Goal: Task Accomplishment & Management: Use online tool/utility

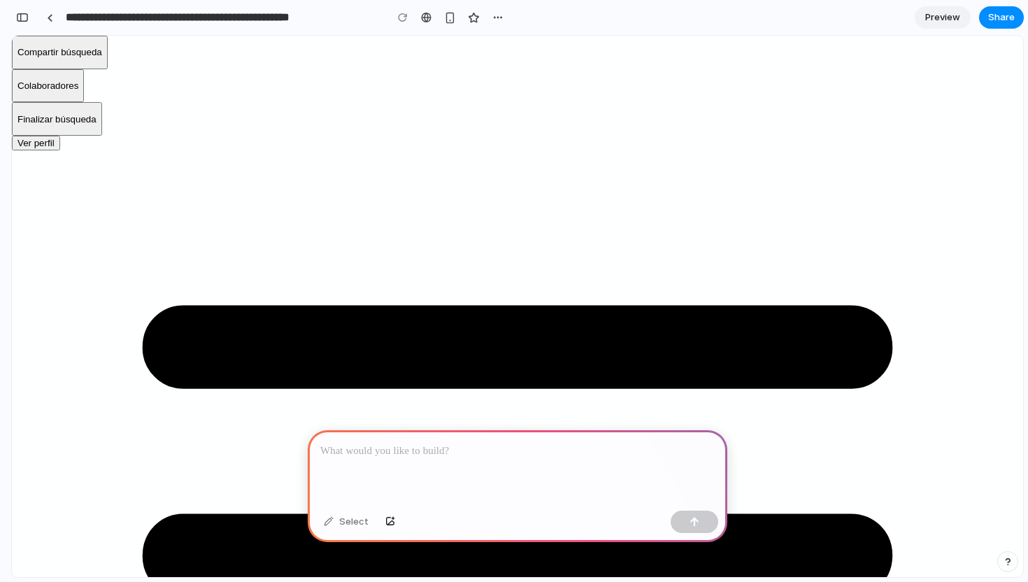
scroll to position [317, 0]
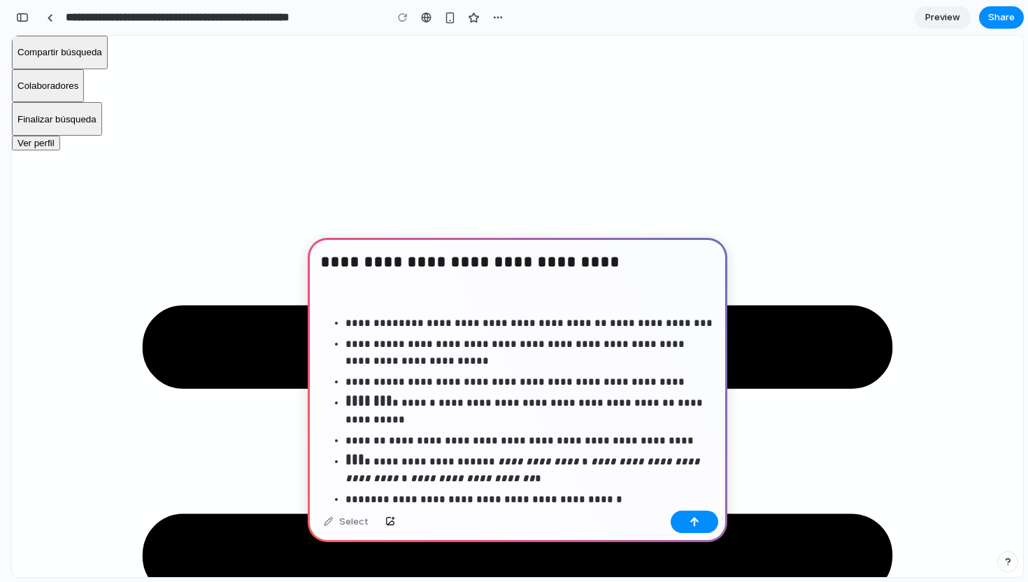
click at [349, 294] on p at bounding box center [517, 295] width 394 height 17
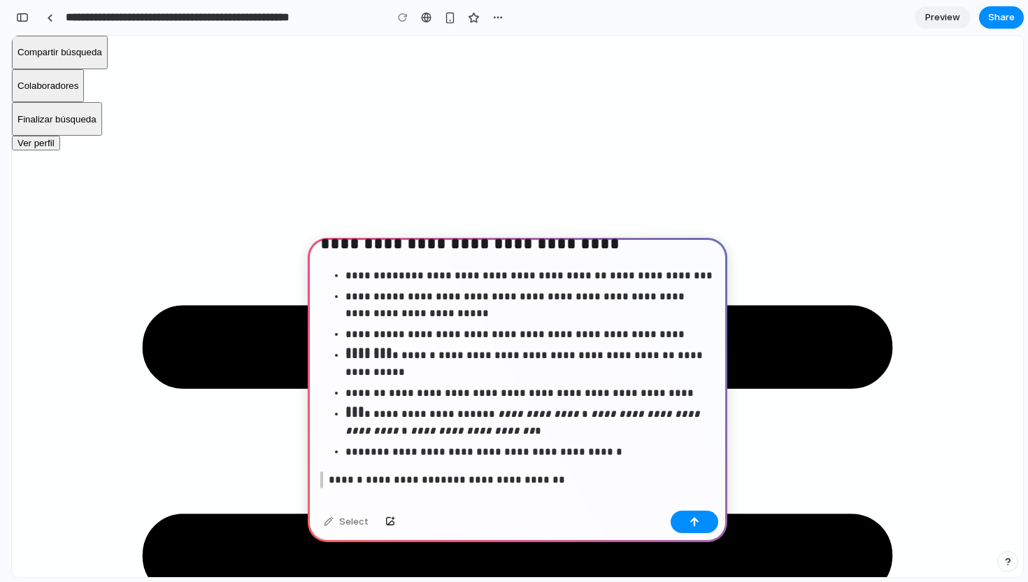
scroll to position [0, 0]
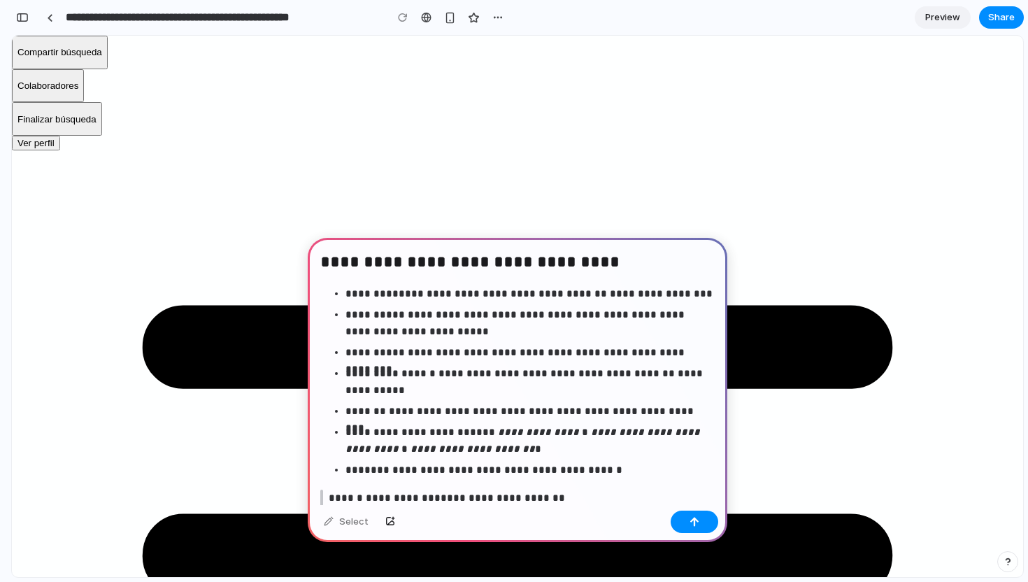
click at [322, 257] on h2 "**********" at bounding box center [517, 263] width 394 height 27
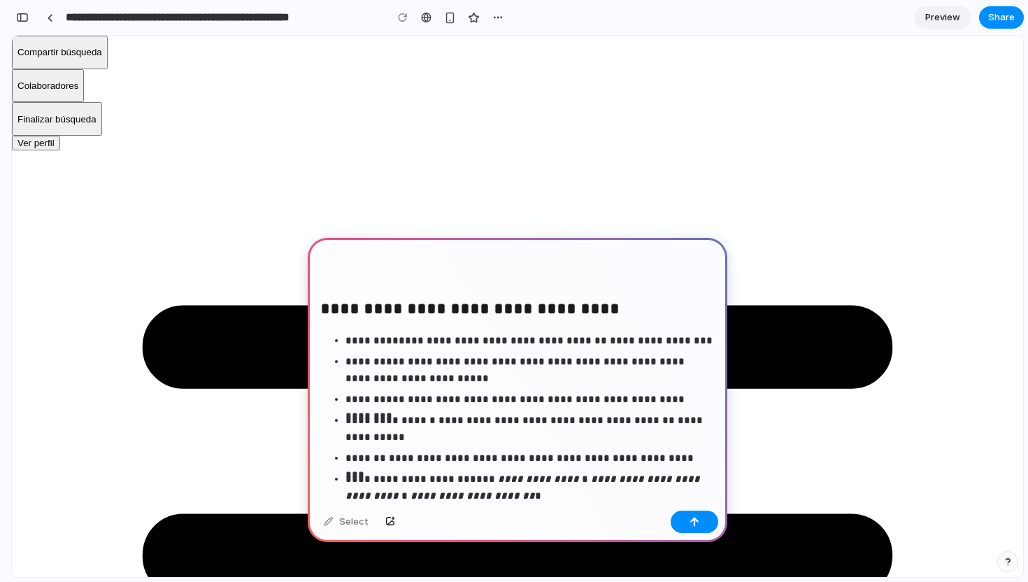
click at [329, 253] on h2 "**********" at bounding box center [517, 286] width 394 height 73
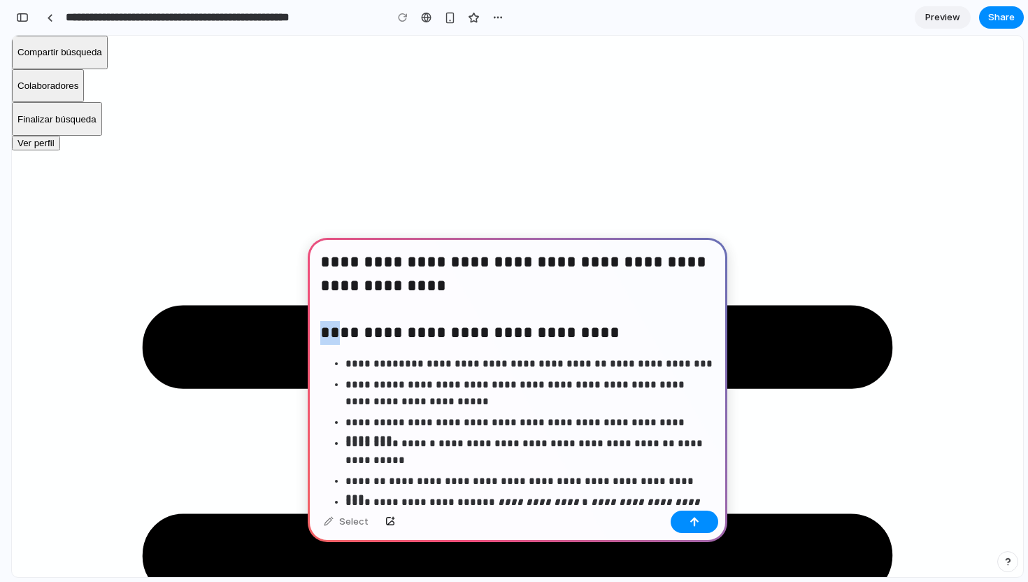
drag, startPoint x: 343, startPoint y: 365, endPoint x: 284, endPoint y: 329, distance: 68.7
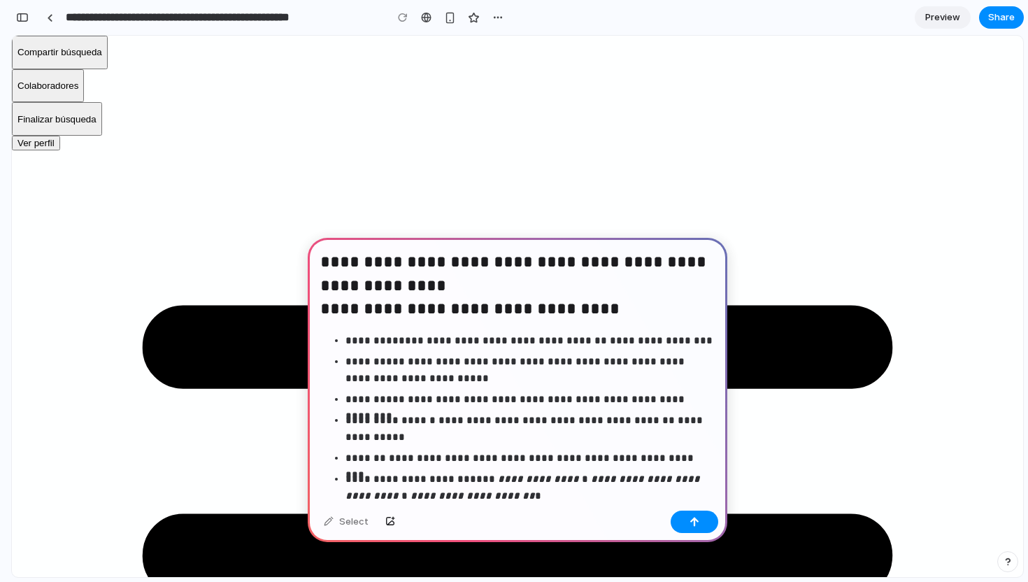
click at [422, 289] on h2 "**********" at bounding box center [517, 286] width 394 height 73
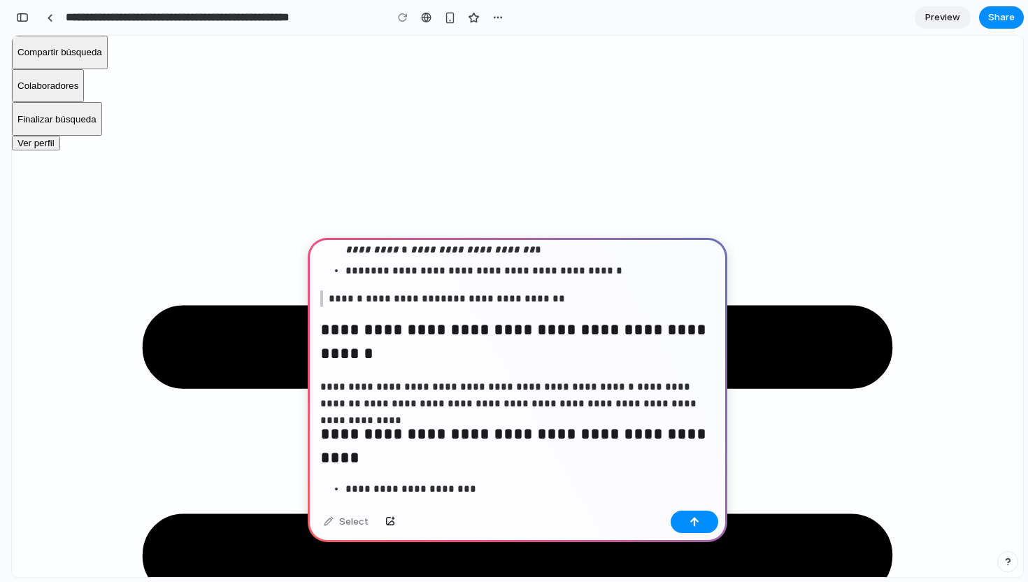
scroll to position [282, 0]
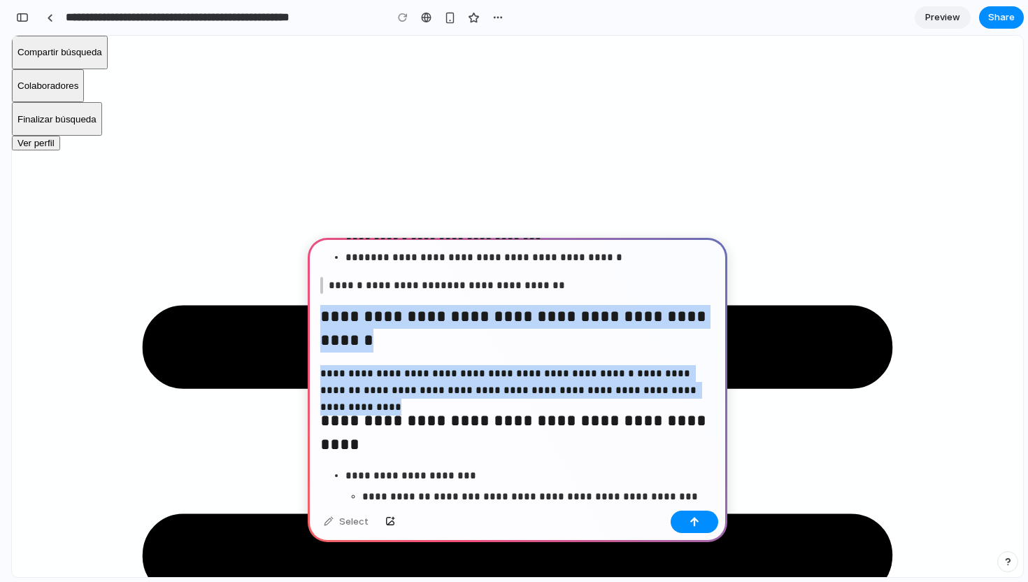
drag, startPoint x: 684, startPoint y: 389, endPoint x: 311, endPoint y: 323, distance: 378.4
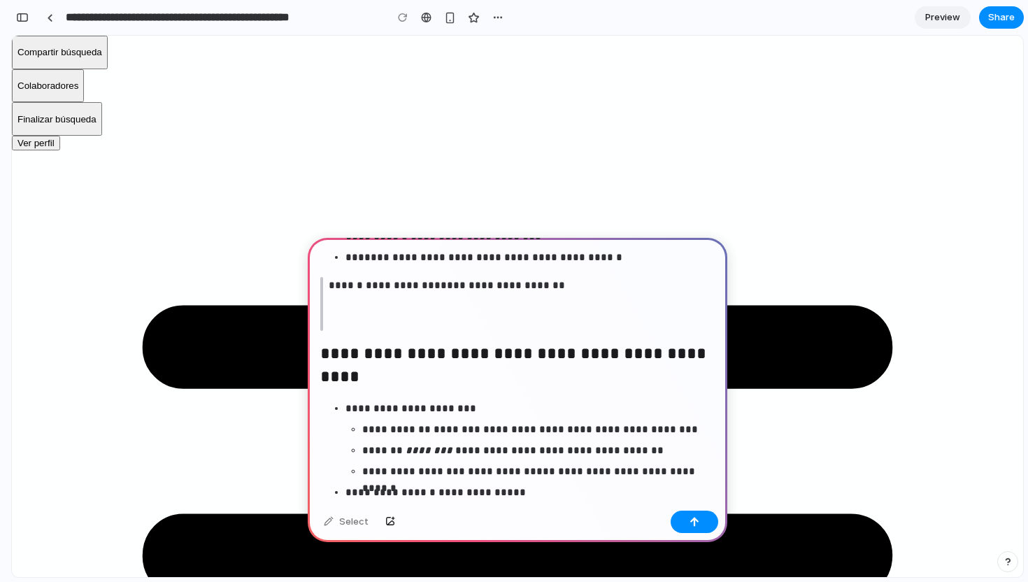
click at [336, 327] on h2 at bounding box center [508, 317] width 358 height 27
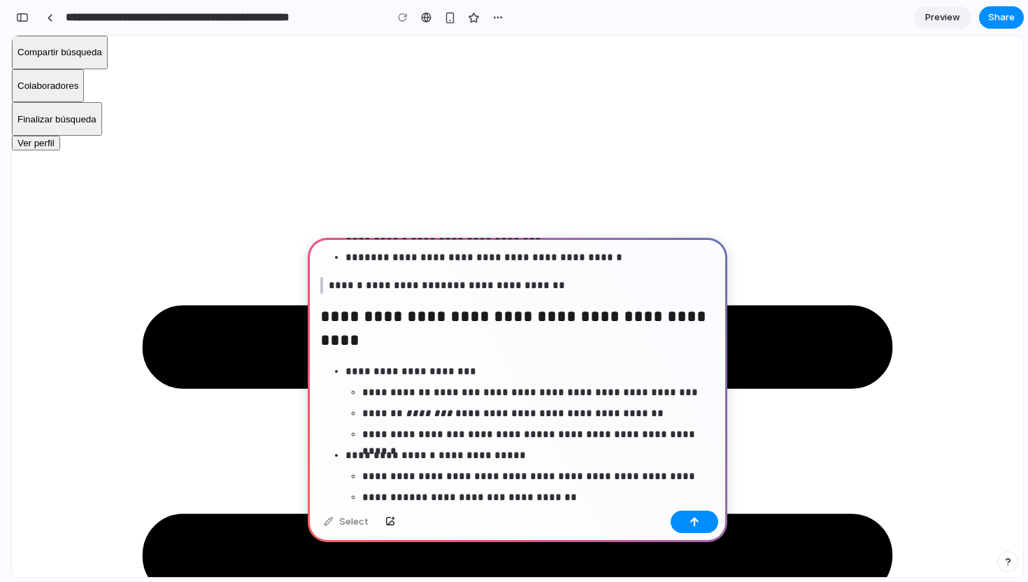
click at [326, 288] on blockquote "**********" at bounding box center [503, 285] width 366 height 17
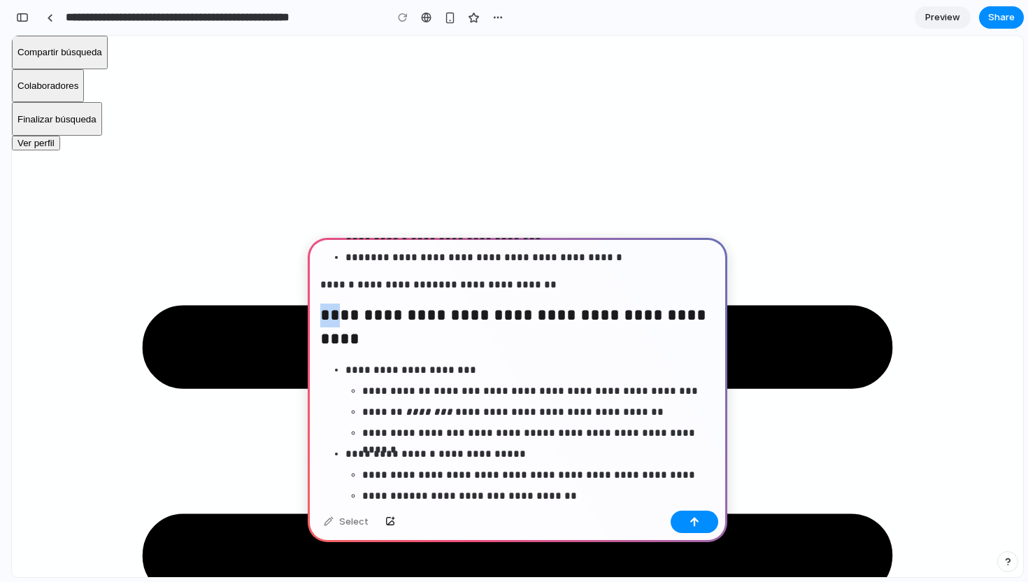
drag, startPoint x: 337, startPoint y: 317, endPoint x: 311, endPoint y: 317, distance: 25.9
click at [311, 317] on div "**********" at bounding box center [517, 586] width 419 height 1263
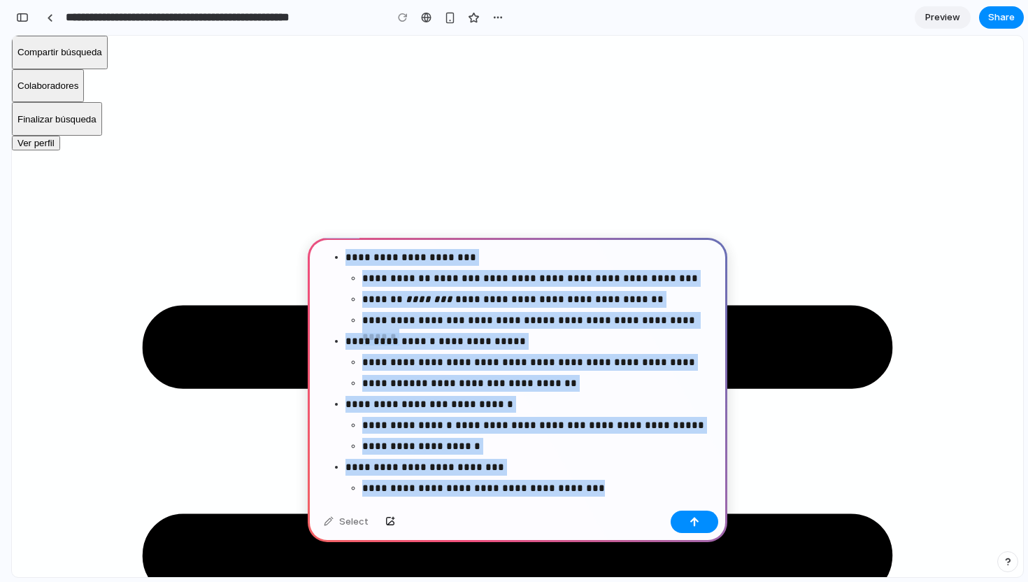
scroll to position [338, 0]
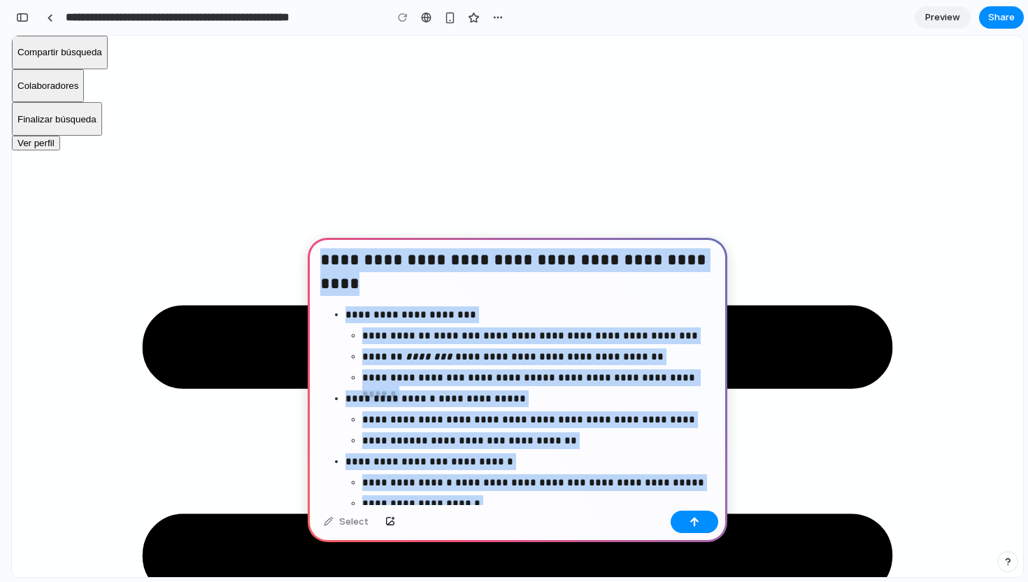
drag, startPoint x: 582, startPoint y: 411, endPoint x: 312, endPoint y: 266, distance: 306.8
click at [312, 266] on div "**********" at bounding box center [517, 531] width 419 height 1263
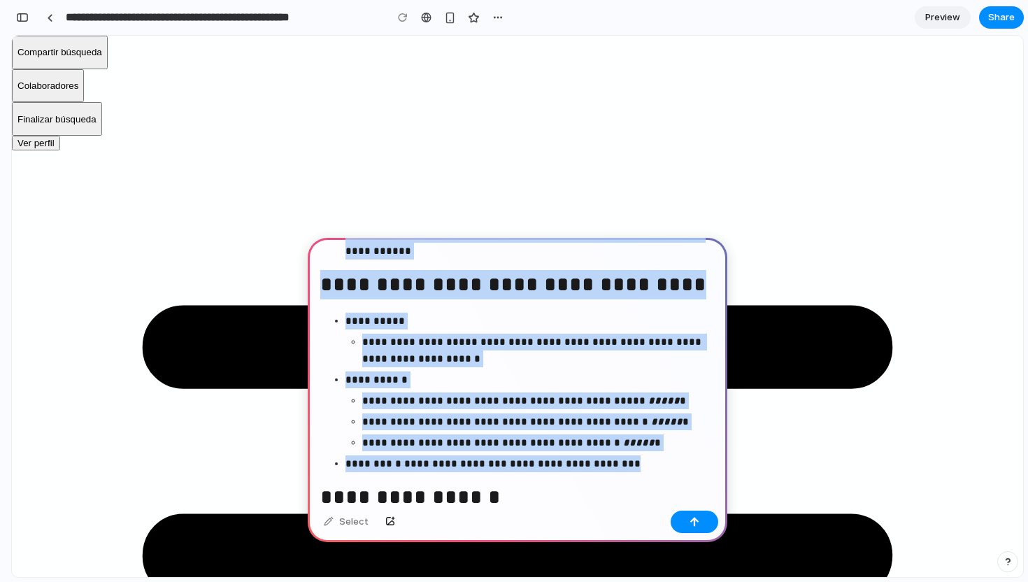
scroll to position [475, 0]
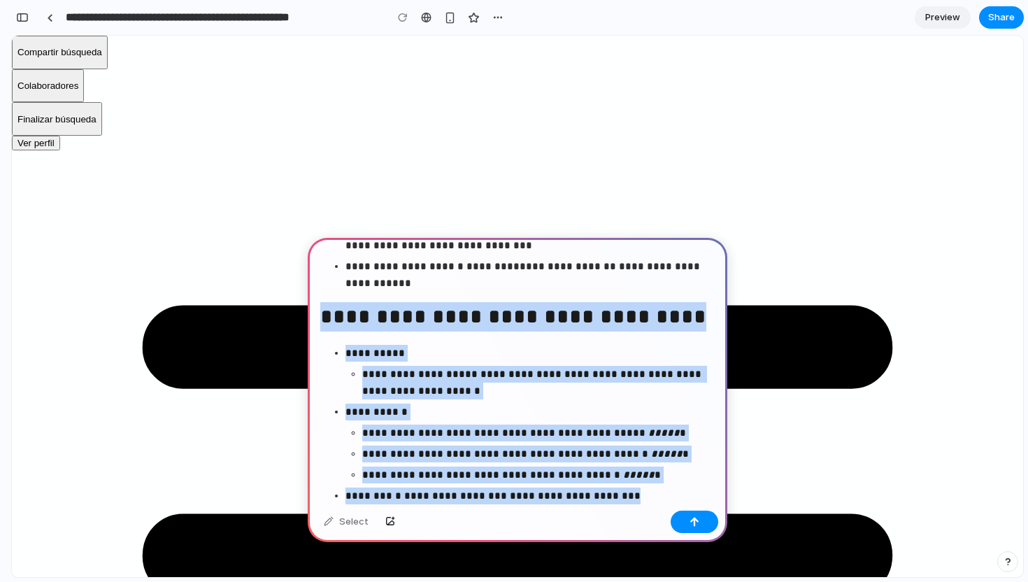
drag, startPoint x: 632, startPoint y: 465, endPoint x: 305, endPoint y: 322, distance: 356.5
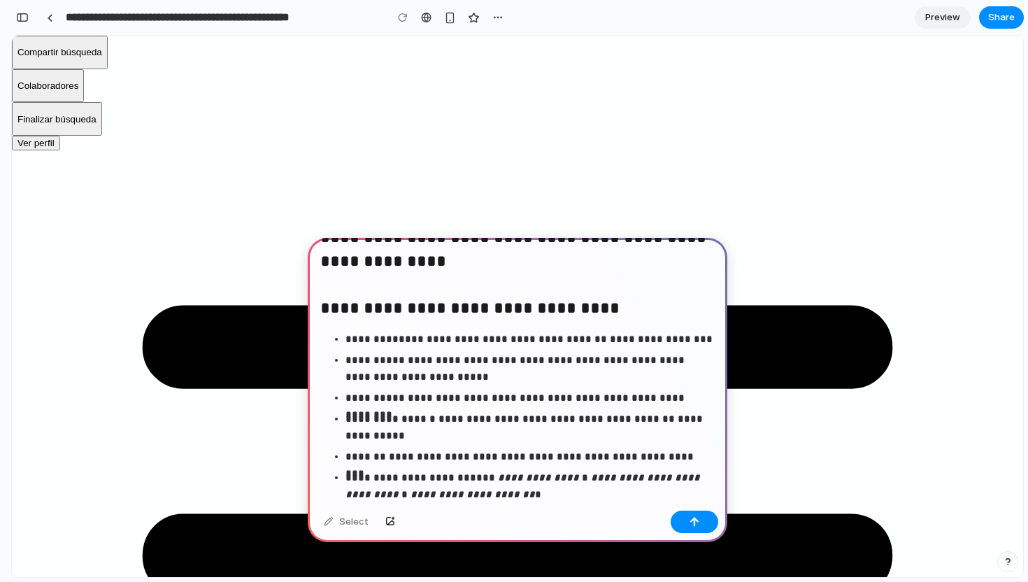
scroll to position [0, 0]
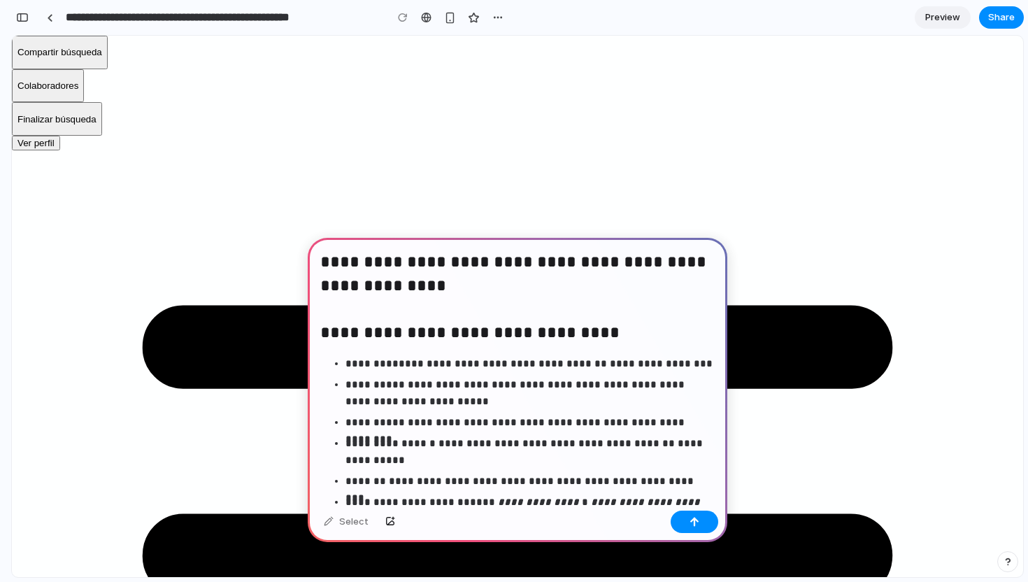
click at [336, 334] on h2 "**********" at bounding box center [517, 298] width 394 height 96
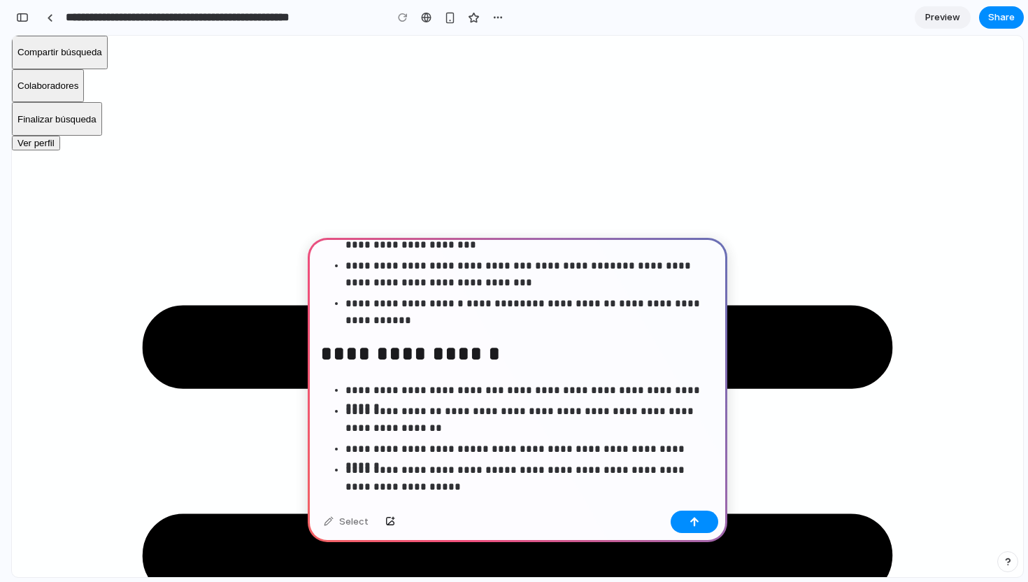
scroll to position [468, 0]
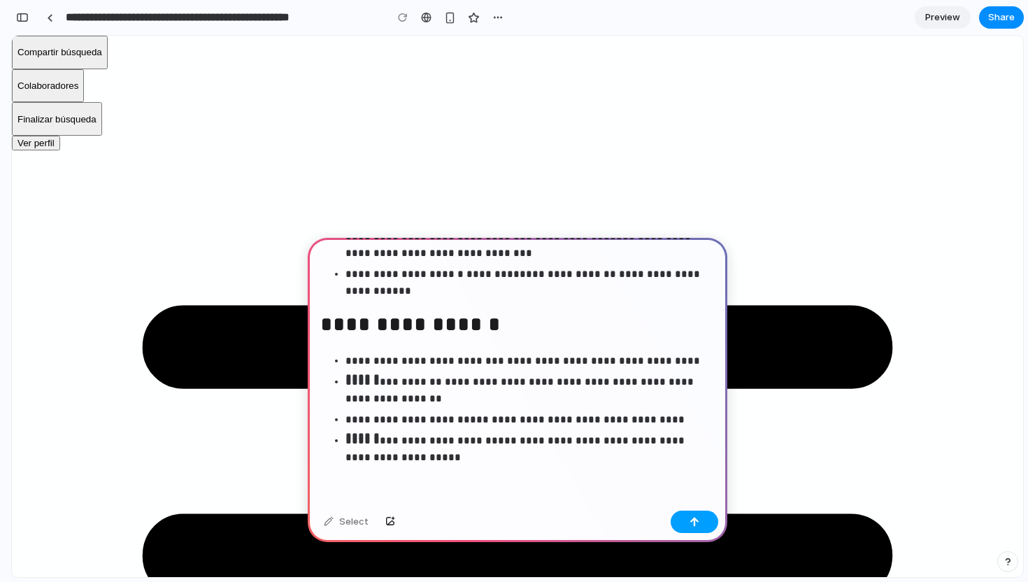
click at [681, 521] on button "button" at bounding box center [694, 521] width 48 height 22
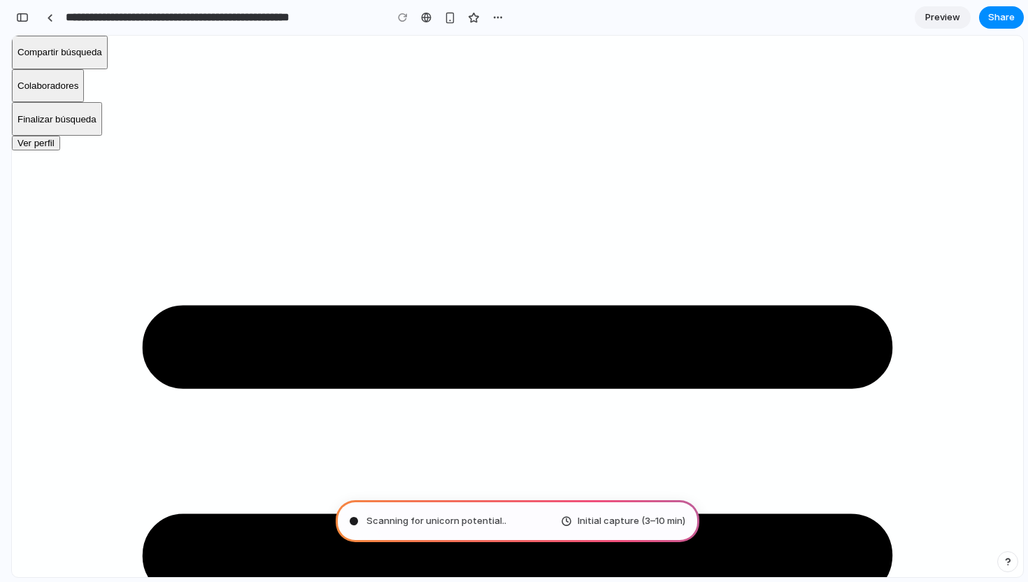
scroll to position [457, 0]
type input "**********"
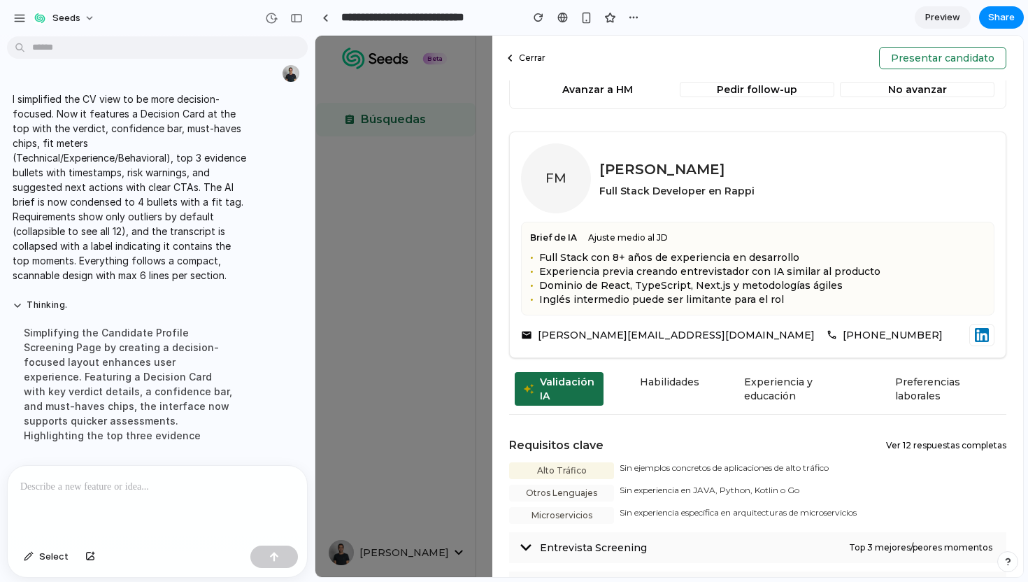
scroll to position [312, 0]
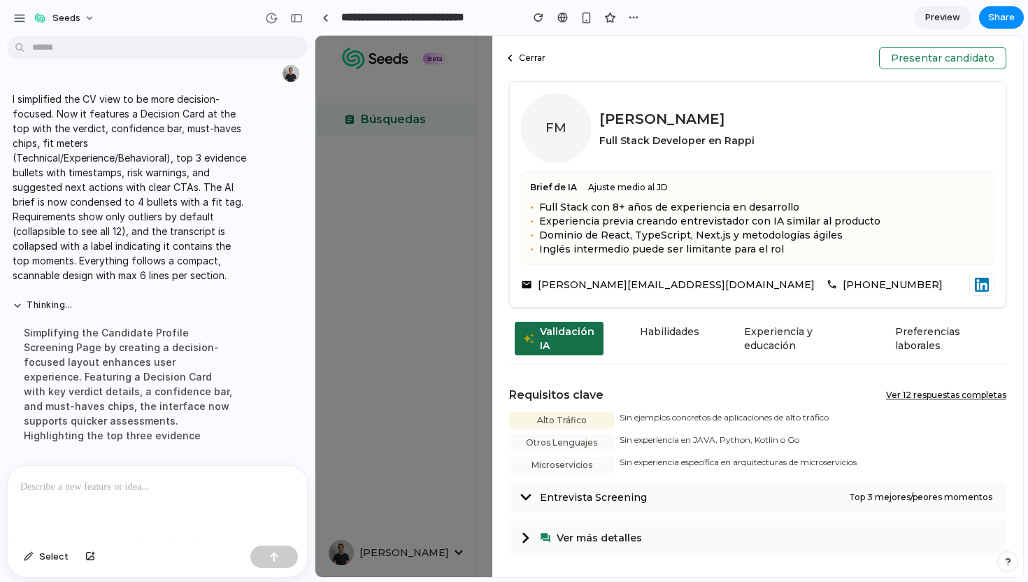
click at [894, 393] on button "Ver 12 respuestas completas" at bounding box center [946, 394] width 120 height 11
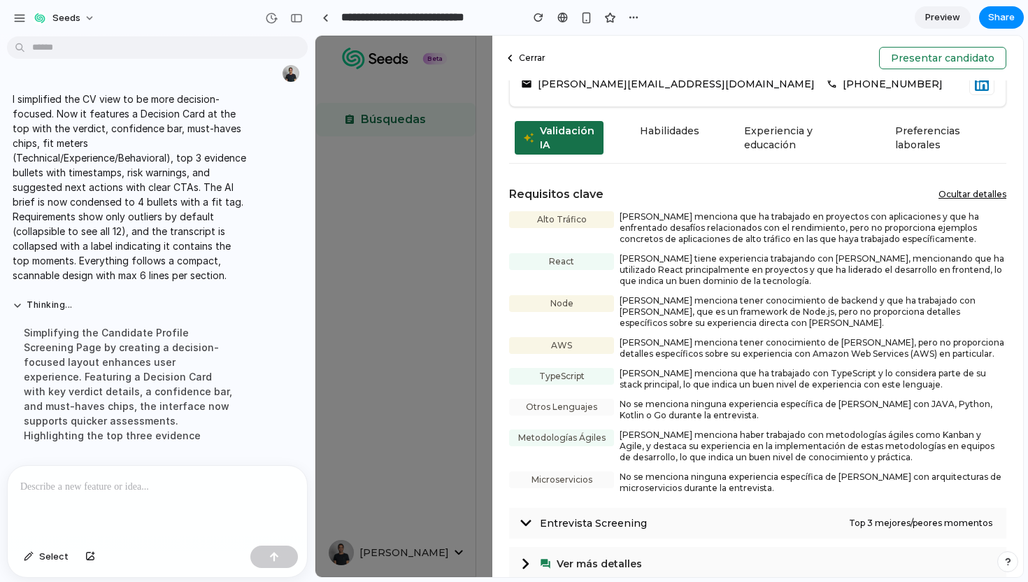
scroll to position [514, 0]
click at [957, 191] on button "Ocultar detalles" at bounding box center [972, 192] width 68 height 11
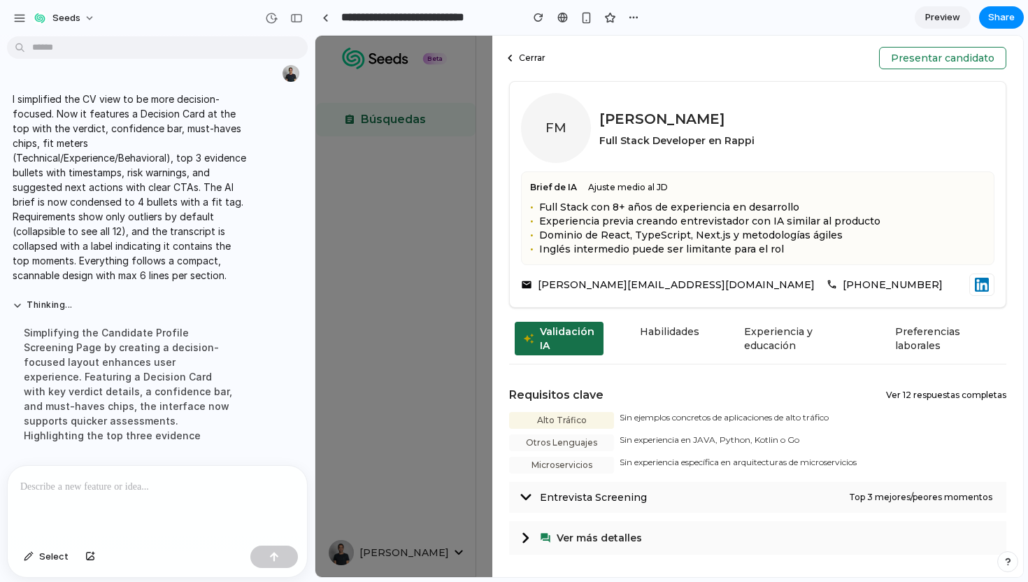
click at [542, 493] on span "Entrevista Screening" at bounding box center [694, 497] width 309 height 14
click at [524, 497] on icon at bounding box center [526, 496] width 10 height 6
click at [900, 496] on span "Top 3 mejores/peores momentos" at bounding box center [920, 496] width 143 height 11
click at [909, 491] on span "Top 3 mejores/peores momentos" at bounding box center [920, 496] width 143 height 11
click at [526, 492] on icon at bounding box center [525, 496] width 11 height 11
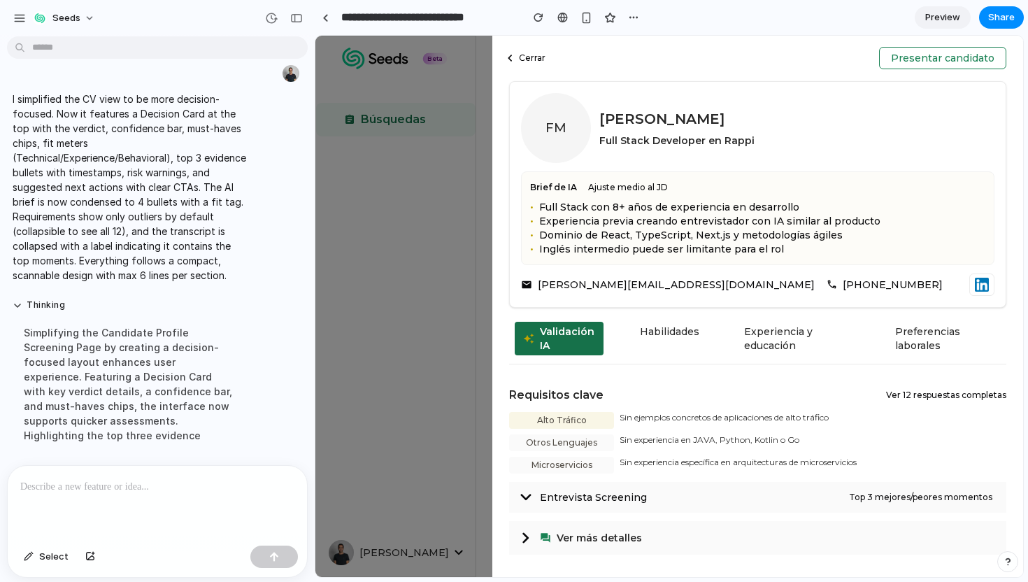
click at [530, 51] on button "Cerrar" at bounding box center [526, 58] width 56 height 17
click at [524, 62] on button "Cerrar" at bounding box center [526, 58] width 56 height 17
click at [409, 206] on div "Cerrar Presentar candidato Considerar Confianza: 65 % Must-haves ✓ Ubicación ✓ …" at bounding box center [668, 306] width 707 height 541
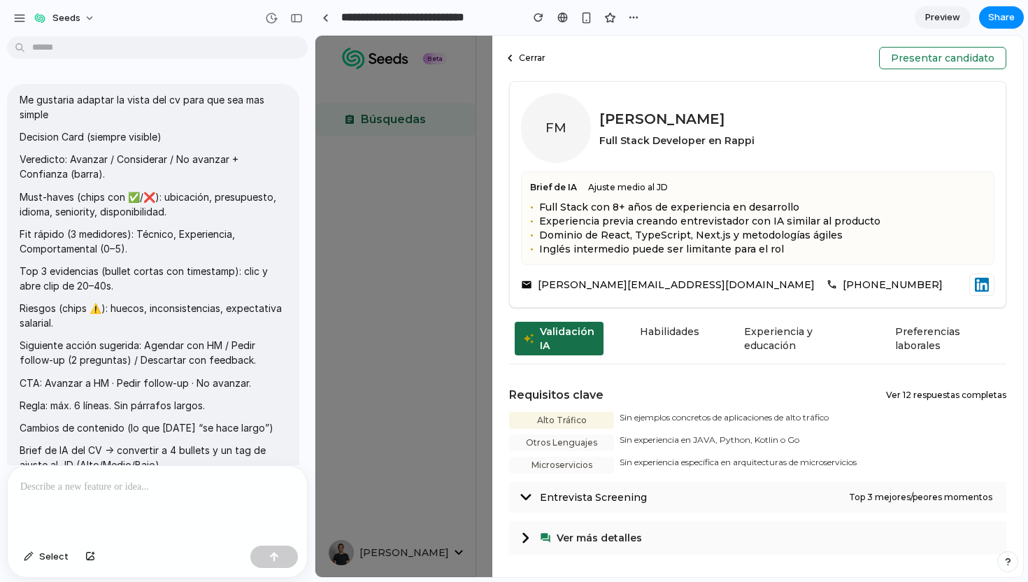
scroll to position [668, 0]
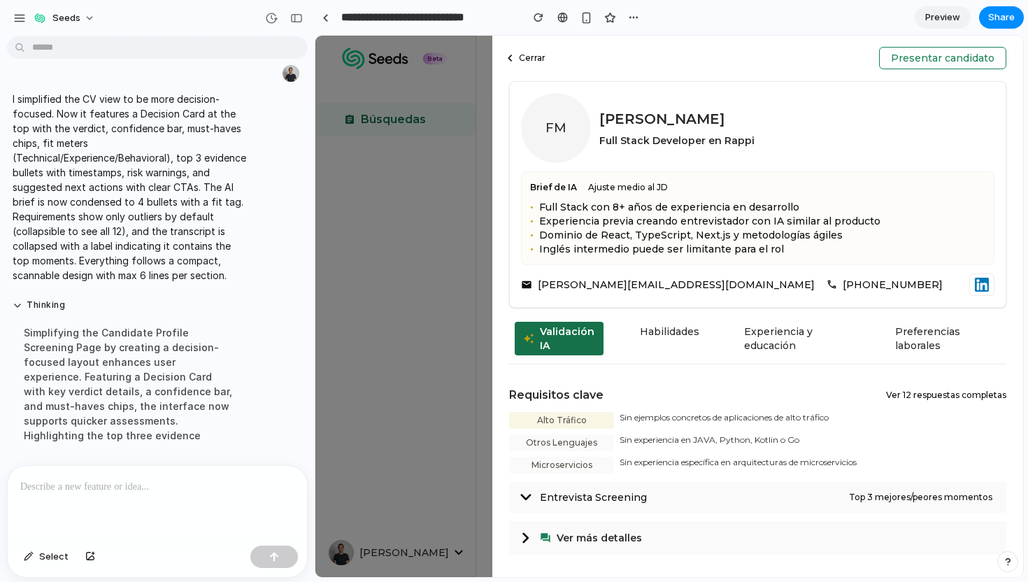
click at [674, 342] on div "Habilidades" at bounding box center [669, 339] width 76 height 34
click at [749, 340] on div "Experiencia y educación" at bounding box center [796, 339] width 122 height 34
click at [526, 497] on icon at bounding box center [526, 496] width 10 height 6
click at [972, 396] on button "Ver 12 respuestas completas" at bounding box center [946, 394] width 120 height 11
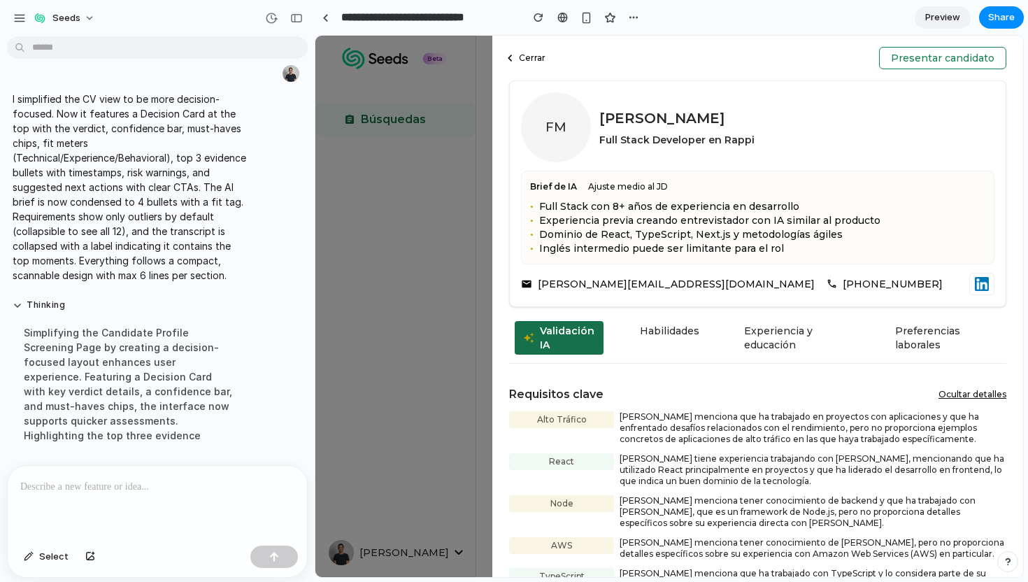
click at [972, 396] on button "Ocultar detalles" at bounding box center [972, 394] width 68 height 11
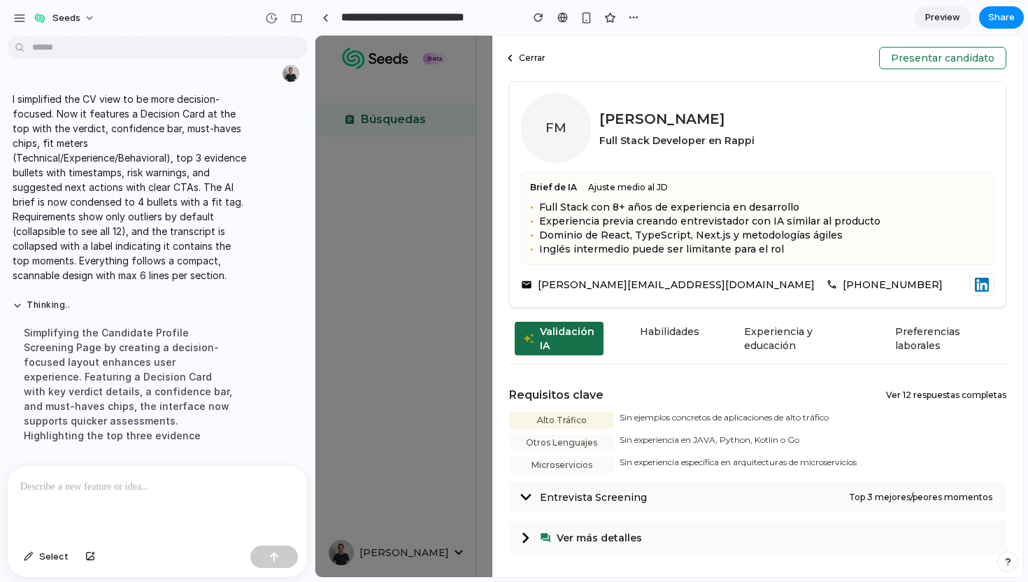
click at [937, 62] on button "Presentar candidato" at bounding box center [942, 58] width 127 height 22
click at [923, 396] on button "Ver 12 respuestas completas" at bounding box center [946, 394] width 120 height 11
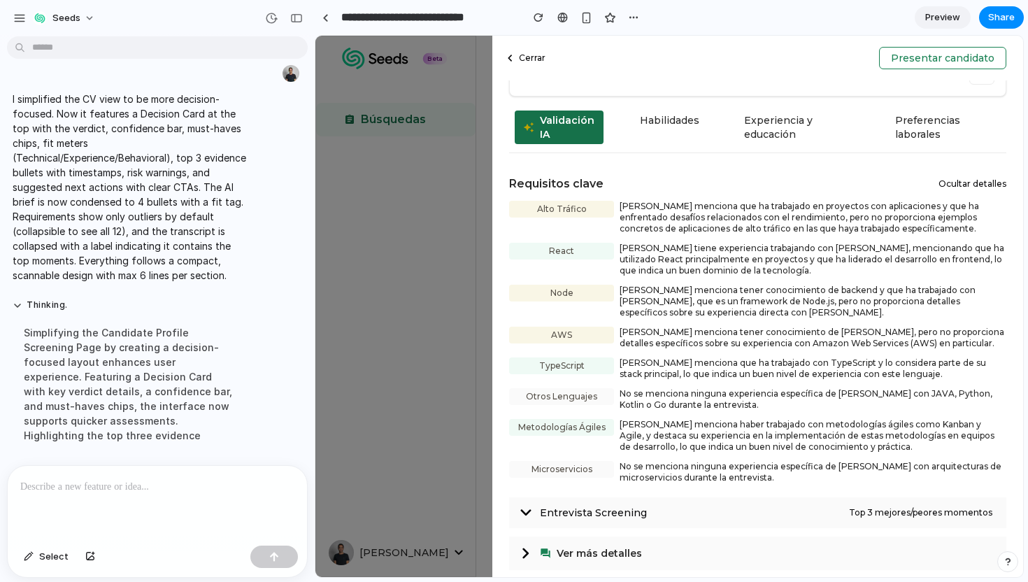
scroll to position [524, 0]
click at [946, 185] on button "Ocultar detalles" at bounding box center [972, 182] width 68 height 11
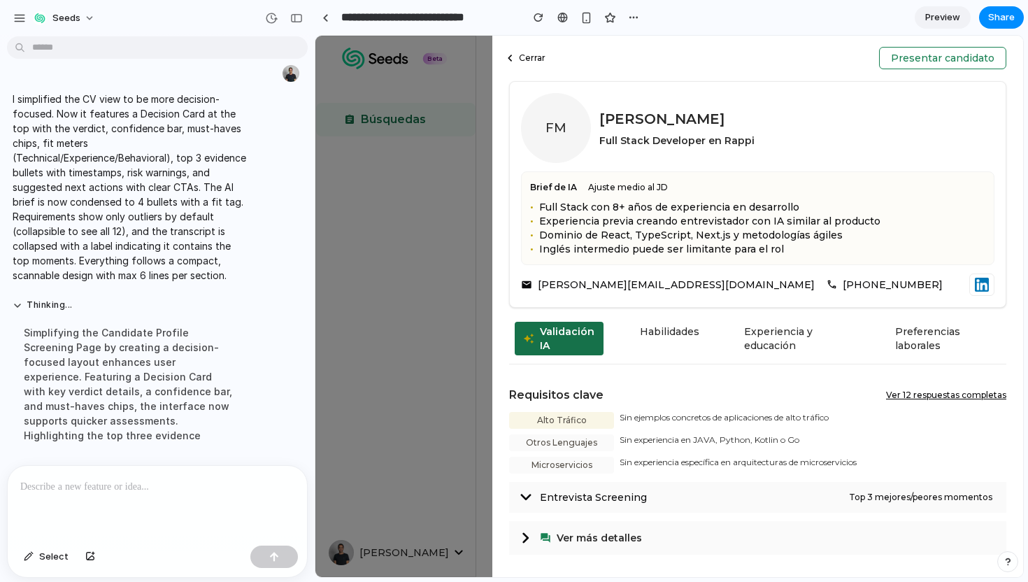
scroll to position [312, 0]
click at [927, 375] on div "Validación IA Habilidades Experiencia y educación Preferencias laborales Requis…" at bounding box center [757, 442] width 497 height 247
click at [926, 382] on div "Validación IA Habilidades Experiencia y educación Preferencias laborales Requis…" at bounding box center [757, 442] width 497 height 247
click at [926, 391] on button "Ver 12 respuestas completas" at bounding box center [946, 394] width 120 height 11
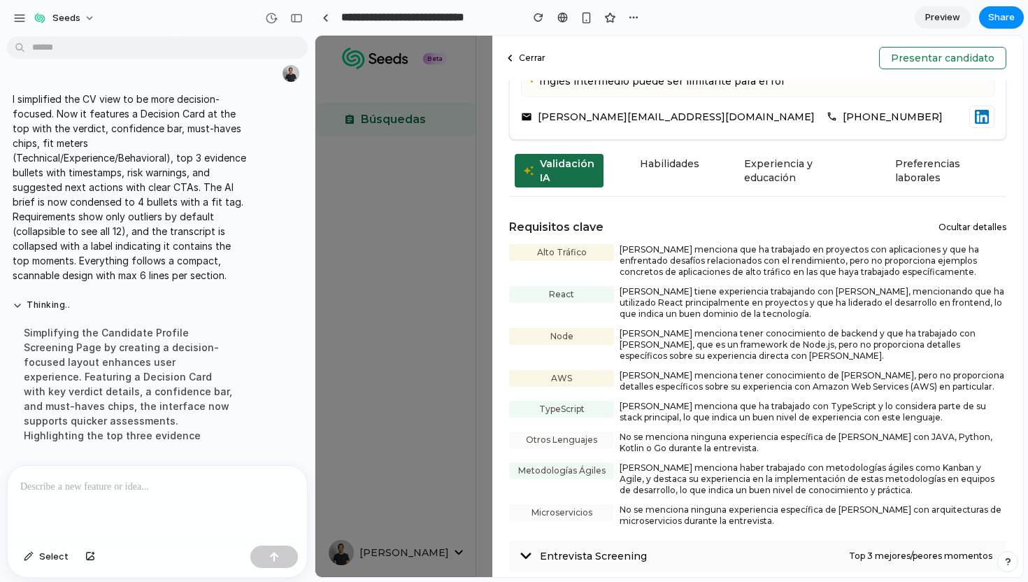
scroll to position [539, 0]
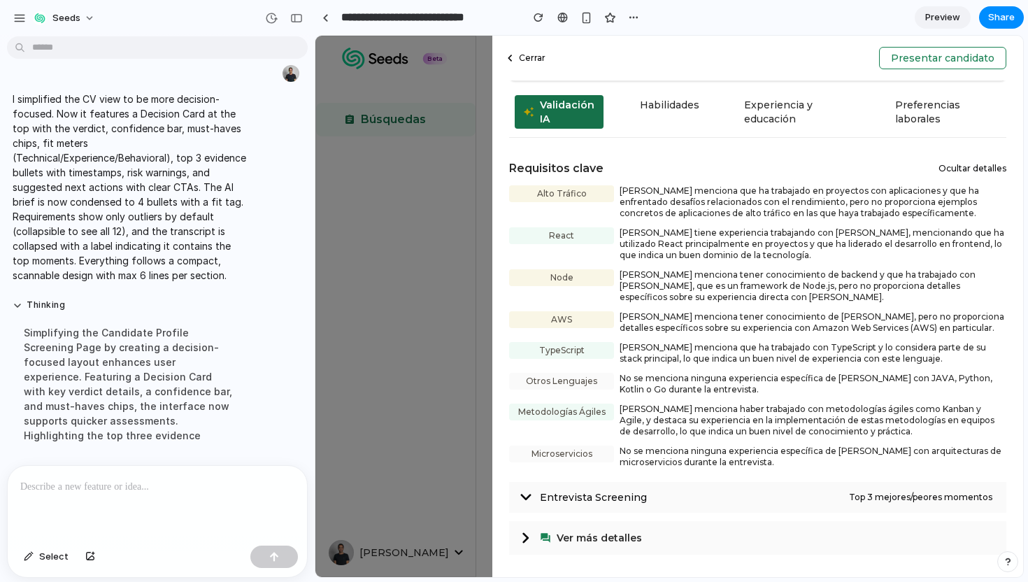
click at [907, 489] on div "Entrevista Screening Top 3 mejores/peores momentos" at bounding box center [757, 497] width 497 height 31
click at [525, 493] on icon at bounding box center [525, 496] width 11 height 11
click at [666, 101] on div "Habilidades" at bounding box center [669, 112] width 76 height 34
click at [380, 199] on div "Cerrar Presentar candidato Considerar Confianza: 65 % Must-haves ✓ Ubicación ✓ …" at bounding box center [668, 306] width 707 height 541
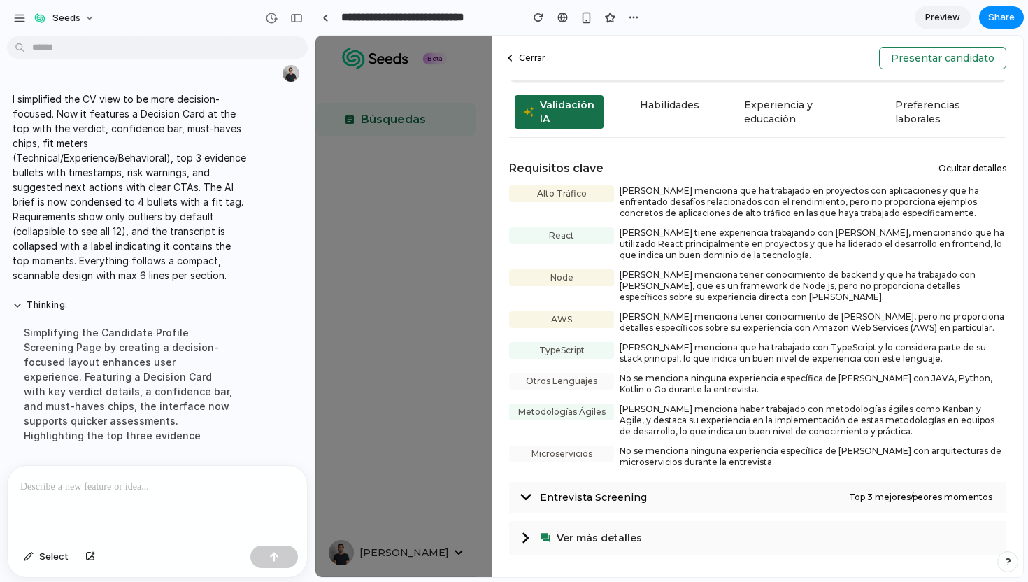
click at [584, 500] on span "Entrevista Screening" at bounding box center [694, 497] width 309 height 14
click at [868, 493] on span "Top 3 mejores/peores momentos" at bounding box center [920, 496] width 143 height 11
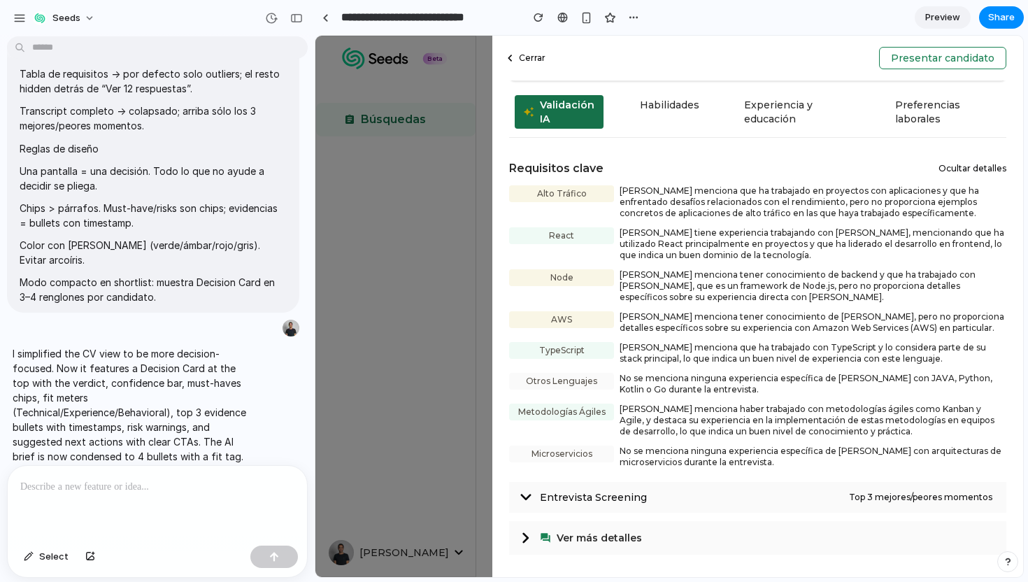
click at [990, 161] on div "Requisitos clave Ocultar detalles" at bounding box center [757, 168] width 497 height 17
click at [984, 171] on button "Ocultar detalles" at bounding box center [972, 168] width 68 height 11
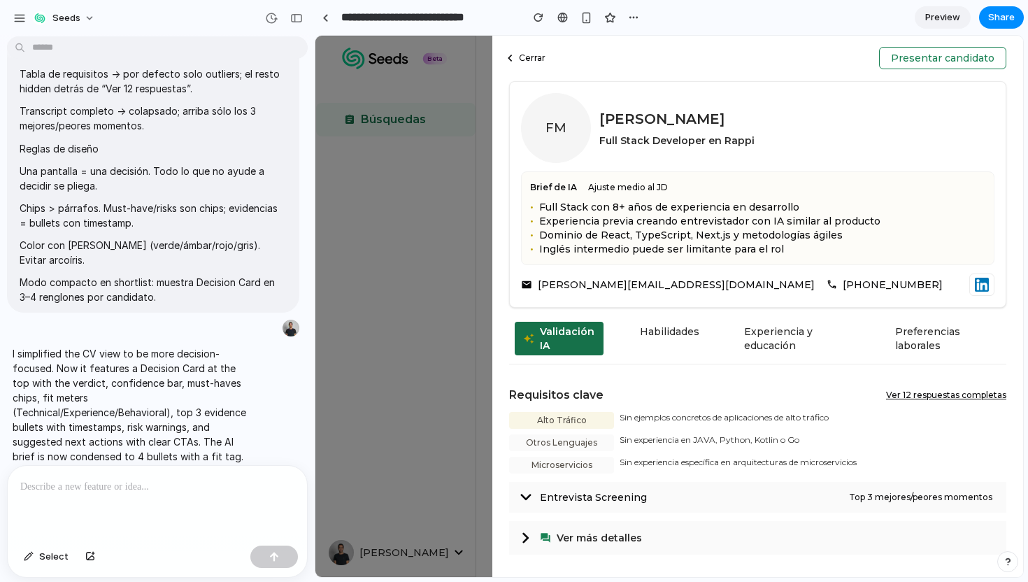
scroll to position [312, 0]
click at [537, 499] on div "Entrevista Screening" at bounding box center [681, 497] width 334 height 14
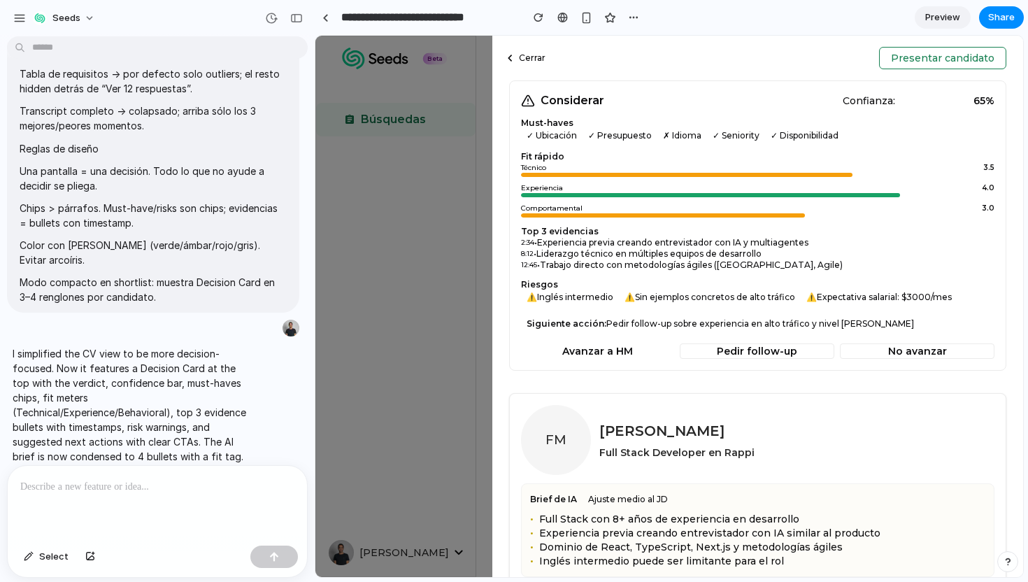
click at [46, 521] on div at bounding box center [157, 503] width 299 height 74
click at [336, 291] on div "Cerrar Presentar candidato Considerar Confianza: 65 % Must-haves ✓ Ubicación ✓ …" at bounding box center [668, 306] width 707 height 541
click at [388, 279] on div "Cerrar Presentar candidato Considerar Confianza: 65 % Must-haves ✓ Ubicación ✓ …" at bounding box center [668, 306] width 707 height 541
click at [942, 17] on span "Preview" at bounding box center [942, 17] width 35 height 14
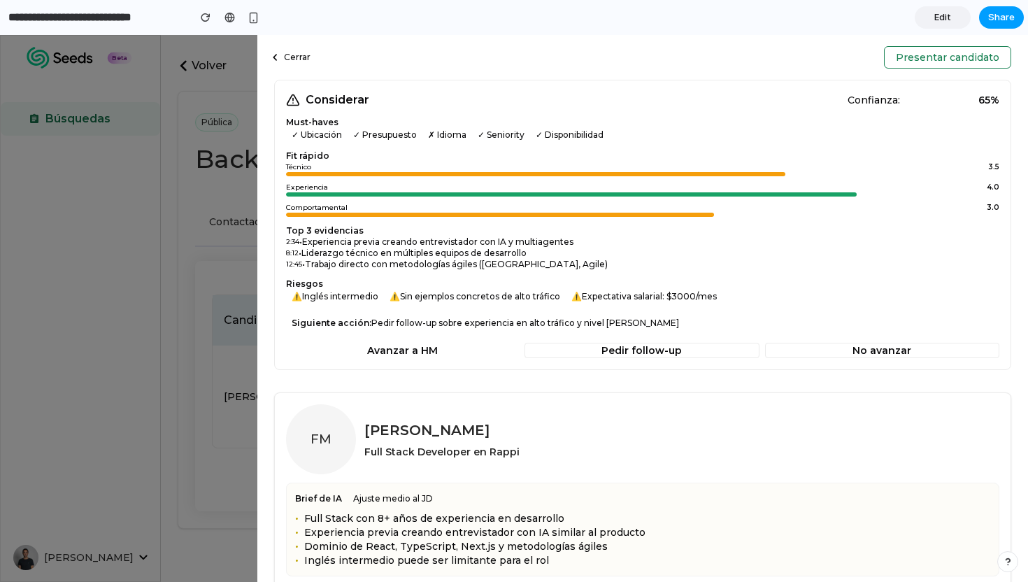
click at [992, 22] on span "Share" at bounding box center [1001, 17] width 27 height 14
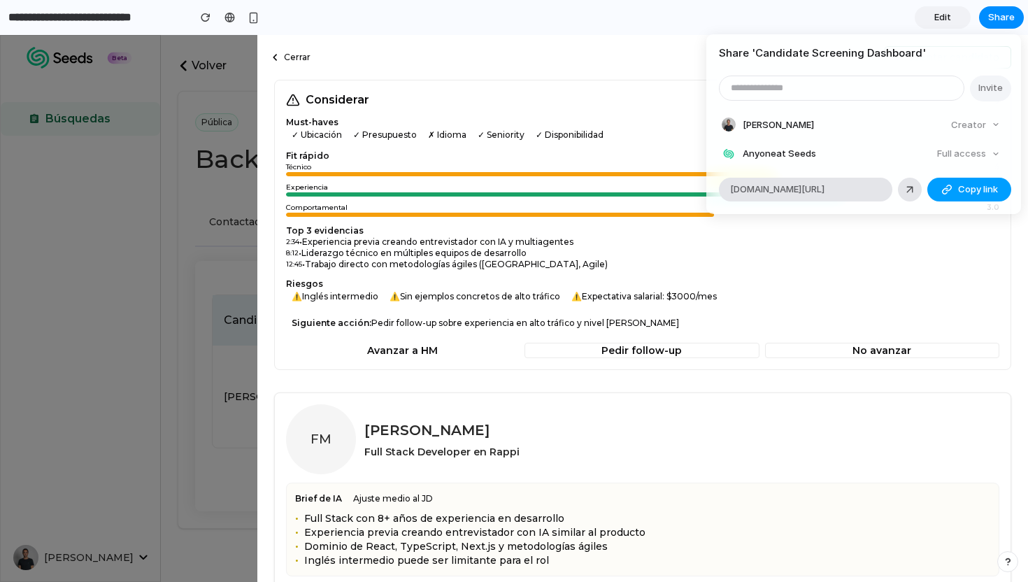
click at [949, 194] on div "button" at bounding box center [946, 189] width 11 height 11
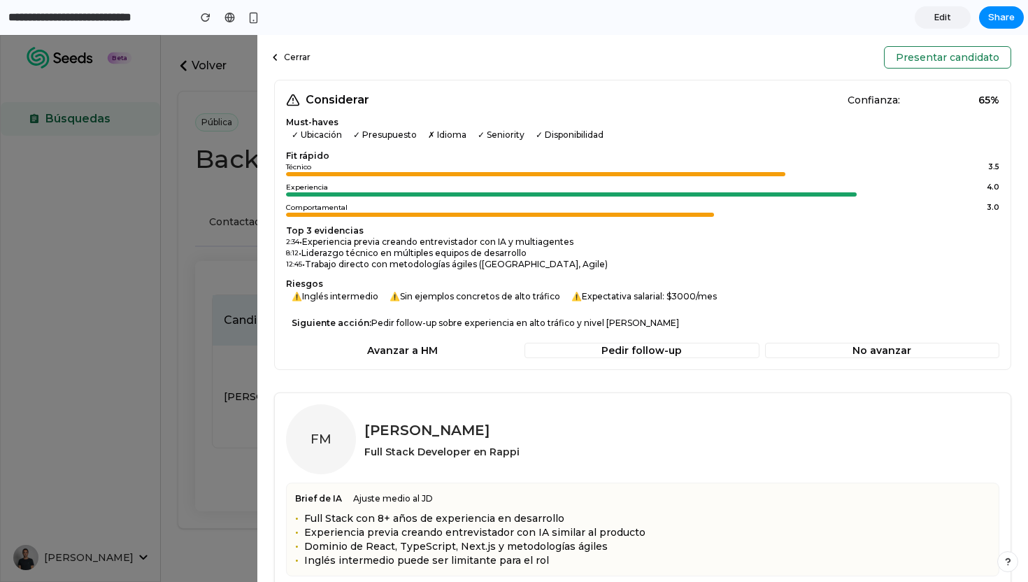
click at [106, 133] on div "Share ' Candidate Screening Dashboard ' Invite [PERSON_NAME] Creator Anyone at …" at bounding box center [514, 291] width 1028 height 582
click at [159, 60] on div "Cerrar Presentar candidato Considerar Confianza: 65 % Must-haves ✓ Ubicación ✓ …" at bounding box center [514, 308] width 1028 height 547
click at [231, 20] on div at bounding box center [229, 17] width 10 height 11
click at [419, 345] on button "Avanzar a HM" at bounding box center [402, 350] width 233 height 15
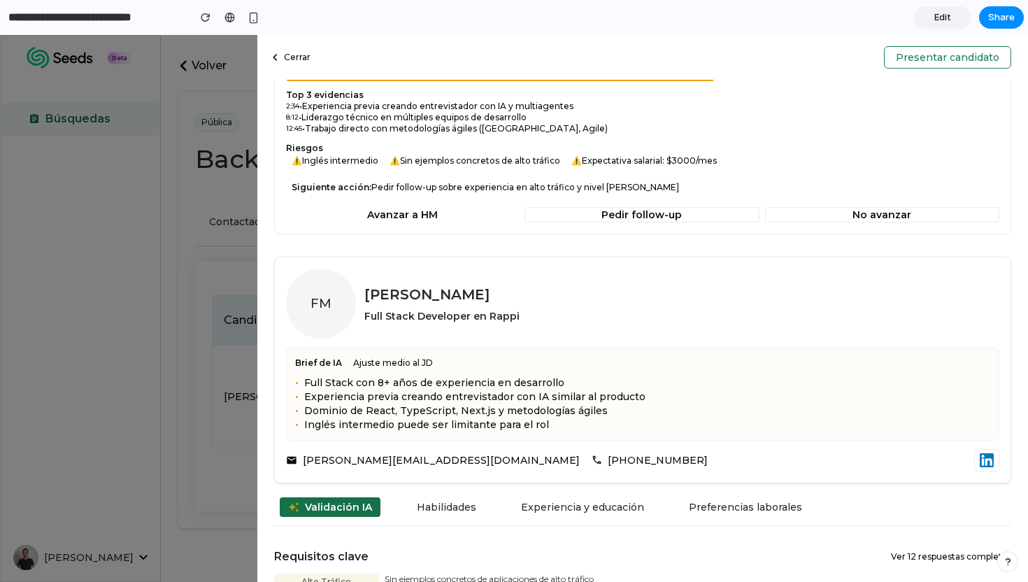
scroll to position [137, 0]
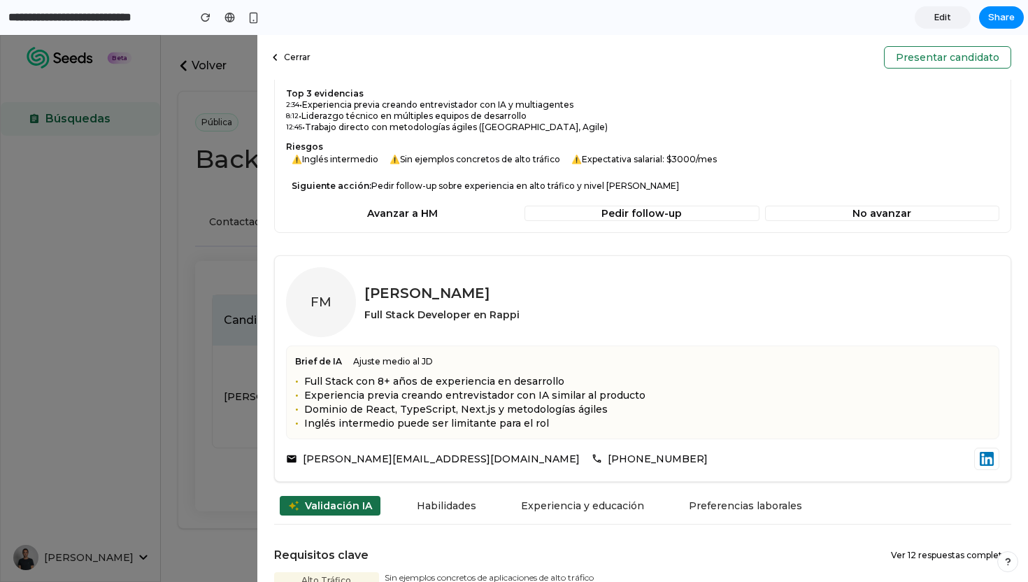
click at [171, 289] on div "Cerrar Presentar candidato Considerar Confianza: 65 % Must-haves ✓ Ubicación ✓ …" at bounding box center [514, 308] width 1028 height 547
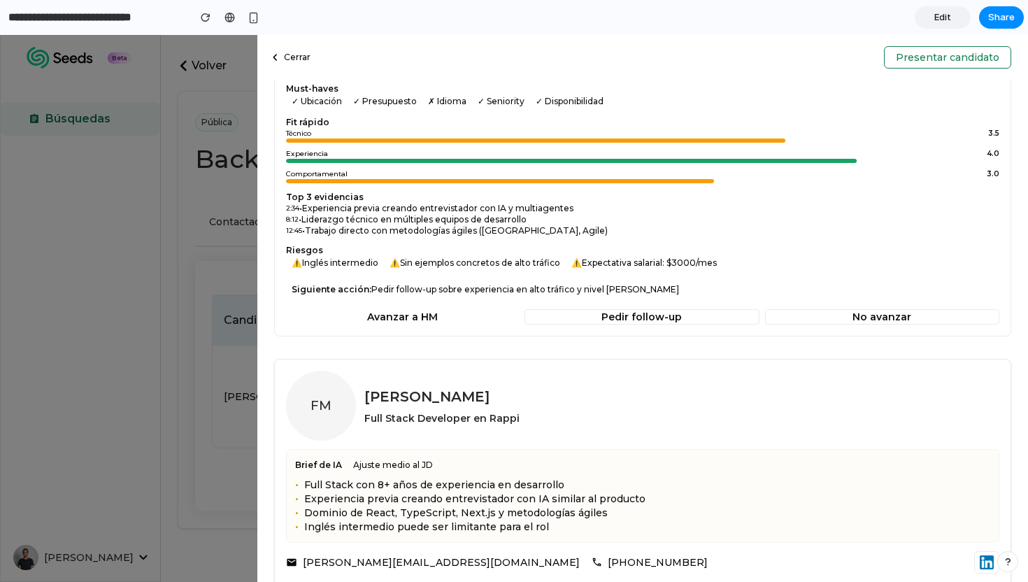
scroll to position [0, 0]
